Goal: Information Seeking & Learning: Learn about a topic

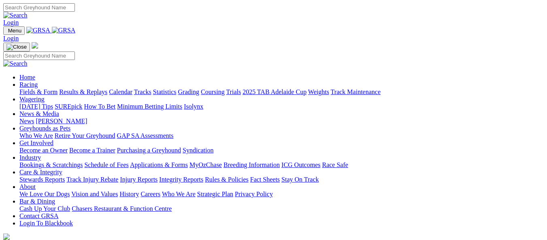
scroll to position [243, 0]
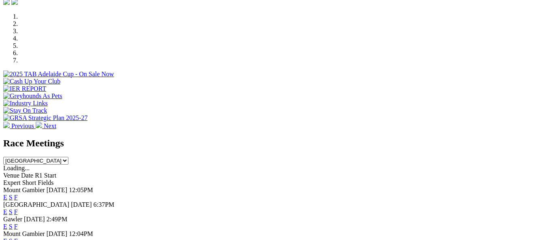
click at [7, 223] on link "E" at bounding box center [5, 226] width 4 height 7
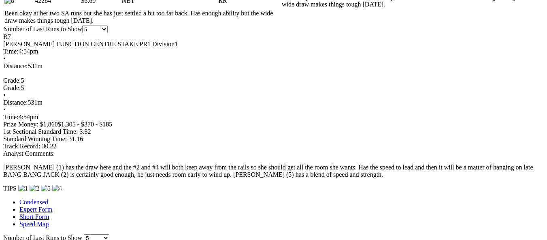
scroll to position [608, 0]
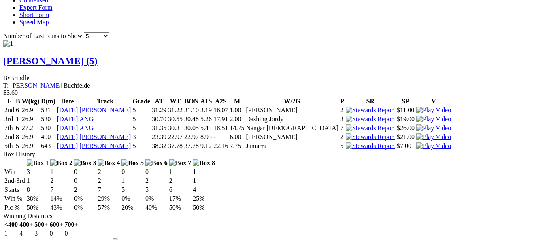
scroll to position [851, 0]
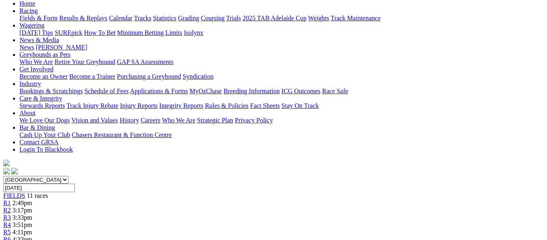
scroll to position [81, 0]
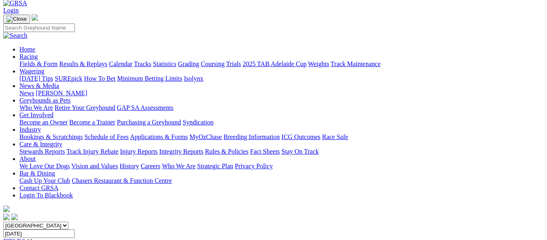
scroll to position [41, 0]
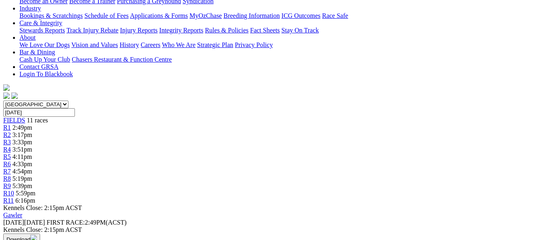
scroll to position [162, 0]
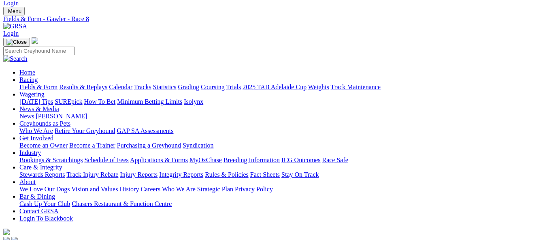
scroll to position [19, 0]
